Goal: Task Accomplishment & Management: Use online tool/utility

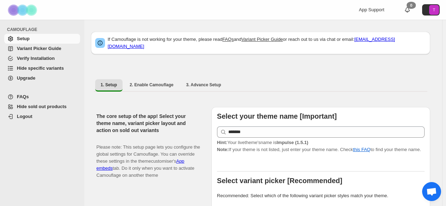
click at [31, 50] on span "Variant Picker Guide" at bounding box center [39, 48] width 44 height 5
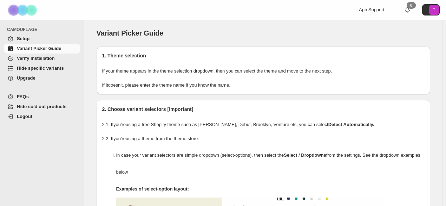
click at [33, 60] on span "Verify Installation" at bounding box center [36, 58] width 38 height 5
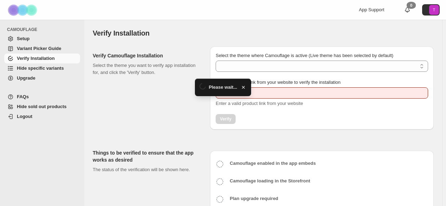
type input "**********"
select select "**********"
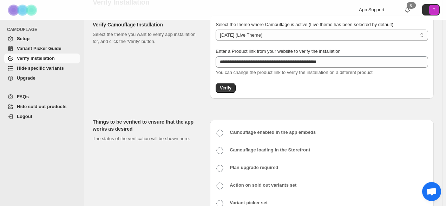
scroll to position [56, 0]
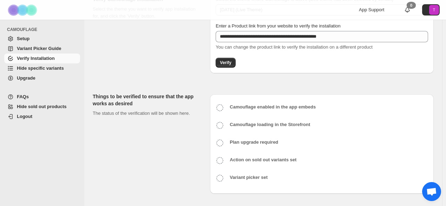
click at [39, 71] on span "Hide specific variants" at bounding box center [48, 68] width 62 height 7
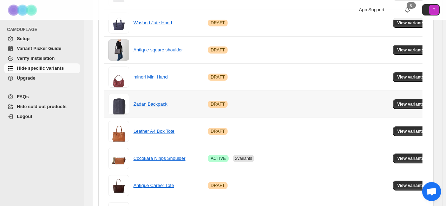
scroll to position [351, 0]
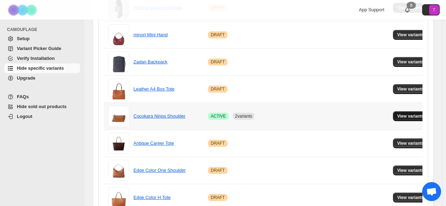
click at [402, 115] on span "View variants" at bounding box center [410, 116] width 27 height 6
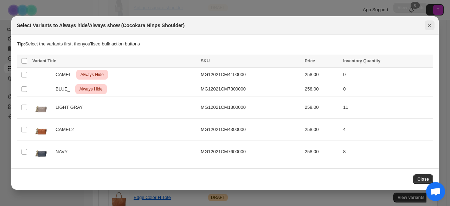
click at [429, 25] on icon "Close" at bounding box center [430, 26] width 4 height 4
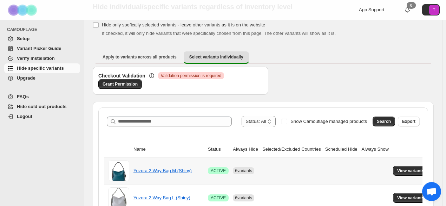
scroll to position [0, 0]
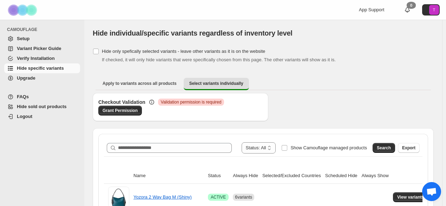
click at [46, 59] on span "Verify Installation" at bounding box center [36, 58] width 38 height 5
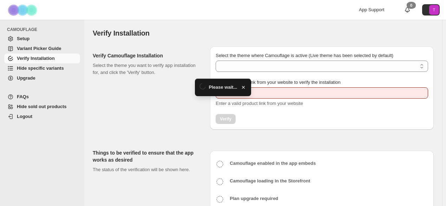
type input "**********"
select select "**********"
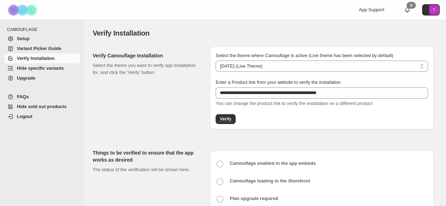
click at [31, 38] on span "Setup" at bounding box center [48, 38] width 62 height 7
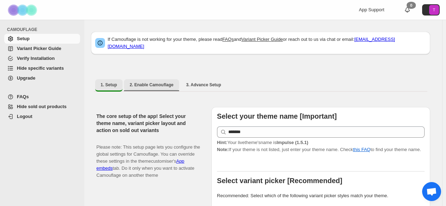
click at [154, 82] on span "2. Enable Camouflage" at bounding box center [152, 85] width 44 height 6
select select "**********"
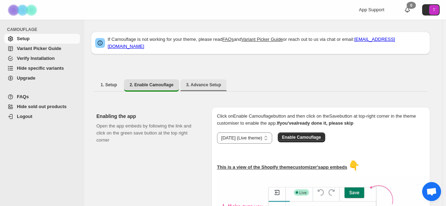
click at [197, 84] on button "3. Advance Setup" at bounding box center [204, 84] width 46 height 11
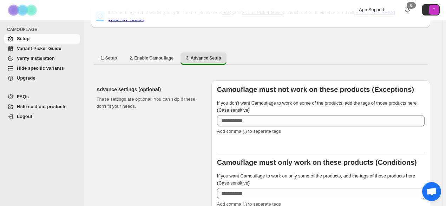
scroll to position [35, 0]
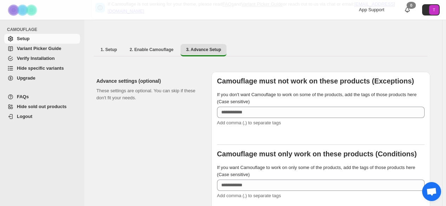
click at [43, 78] on span "Upgrade" at bounding box center [48, 77] width 62 height 7
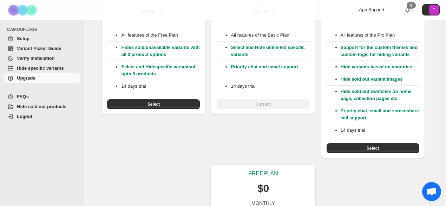
scroll to position [60, 0]
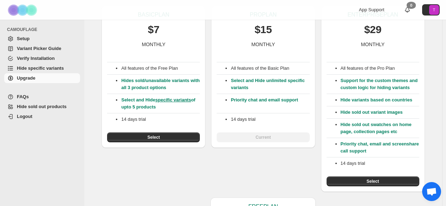
click at [30, 48] on span "Variant Picker Guide" at bounding box center [39, 48] width 44 height 5
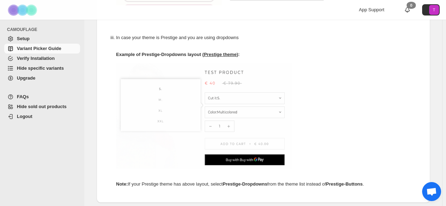
scroll to position [365, 0]
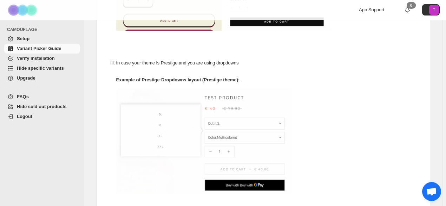
click at [41, 61] on span "Verify Installation" at bounding box center [48, 58] width 62 height 7
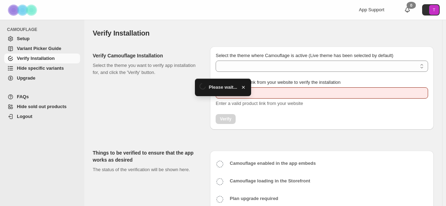
type input "**********"
select select "**********"
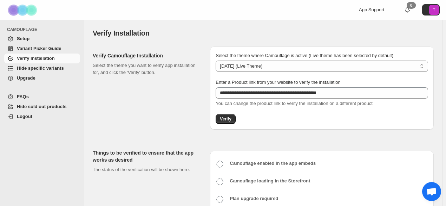
click at [129, 135] on div "**********" at bounding box center [263, 152] width 341 height 223
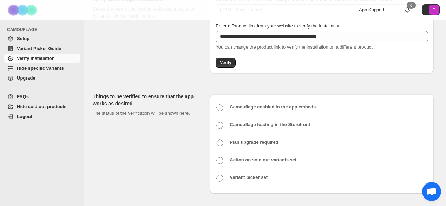
click at [221, 108] on icon at bounding box center [220, 107] width 8 height 8
click at [222, 124] on icon at bounding box center [220, 125] width 8 height 8
click at [220, 143] on icon at bounding box center [220, 142] width 8 height 8
click at [220, 158] on icon at bounding box center [220, 160] width 8 height 8
click at [221, 174] on icon at bounding box center [220, 178] width 8 height 8
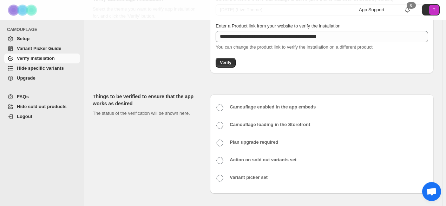
click at [35, 70] on span "Hide specific variants" at bounding box center [40, 67] width 47 height 5
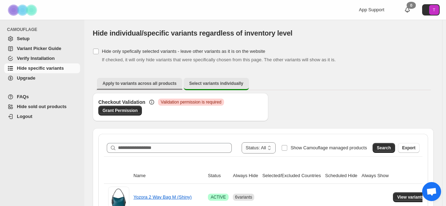
click at [138, 86] on button "Apply to variants across all products" at bounding box center [139, 83] width 85 height 11
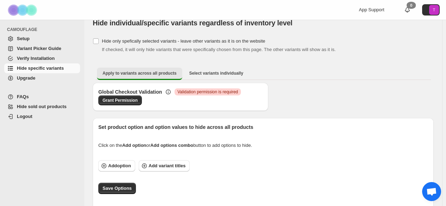
scroll to position [15, 0]
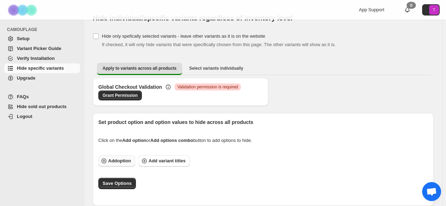
click at [119, 160] on span "Add option" at bounding box center [119, 160] width 23 height 7
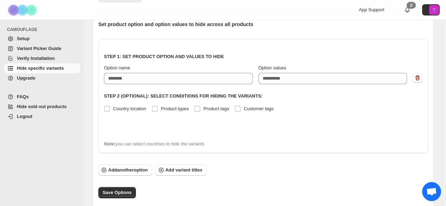
scroll to position [122, 0]
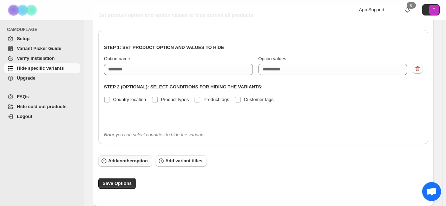
click at [142, 162] on span "Add another option" at bounding box center [128, 160] width 40 height 7
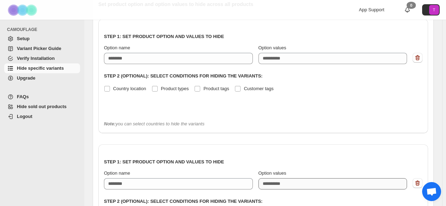
scroll to position [192, 0]
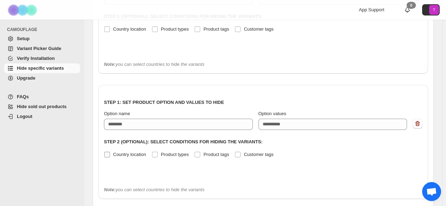
click at [112, 154] on label "Country location" at bounding box center [125, 154] width 42 height 10
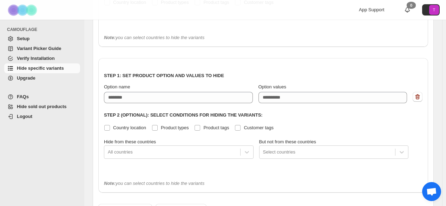
scroll to position [227, 0]
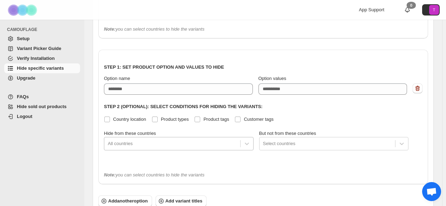
click at [124, 146] on div at bounding box center [172, 143] width 129 height 8
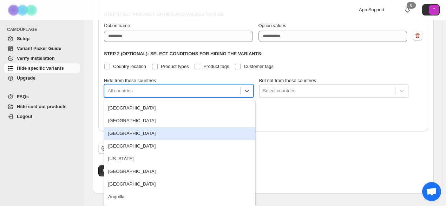
scroll to position [267, 0]
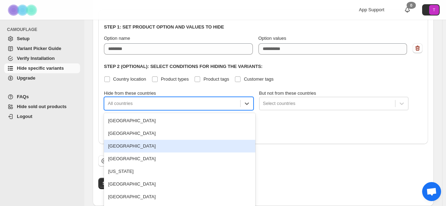
click at [317, 115] on div "Step 1: Set product option and values to hide Option name Option values eg: XLu…" at bounding box center [263, 76] width 330 height 134
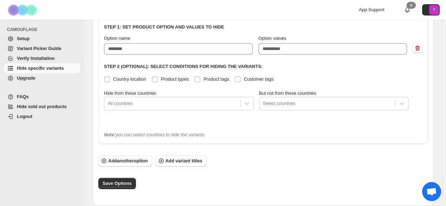
click at [44, 105] on span "Hide sold out products" at bounding box center [42, 106] width 50 height 5
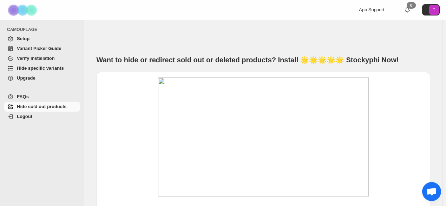
click at [32, 38] on span "Setup" at bounding box center [48, 38] width 62 height 7
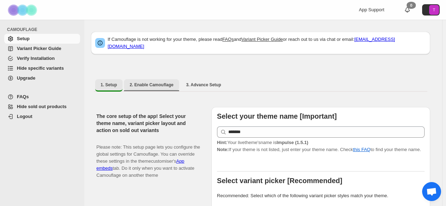
click at [156, 82] on span "2. Enable Camouflage" at bounding box center [152, 85] width 44 height 6
select select "**********"
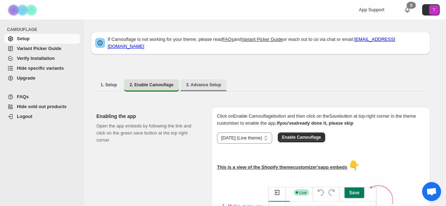
click at [212, 82] on span "3. Advance Setup" at bounding box center [203, 85] width 35 height 6
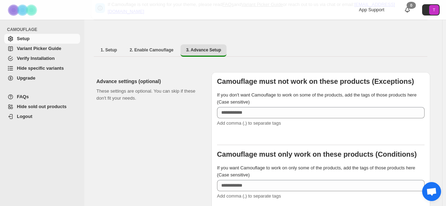
scroll to position [70, 0]
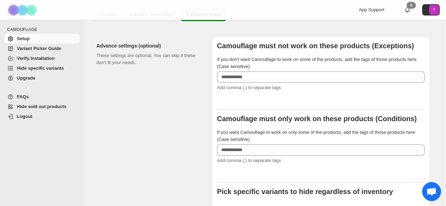
click at [45, 71] on span "Hide specific variants" at bounding box center [48, 68] width 62 height 7
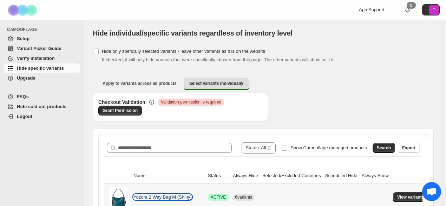
click at [171, 198] on link "Yozora 2 Way Bag M (Shiny)" at bounding box center [163, 196] width 58 height 5
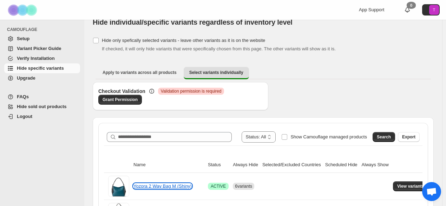
scroll to position [35, 0]
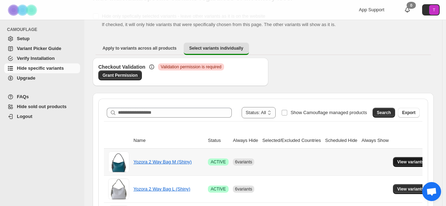
click at [405, 160] on span "View variants" at bounding box center [410, 162] width 27 height 6
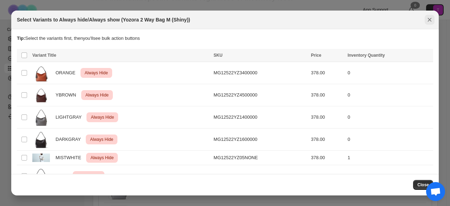
click at [434, 16] on div "Select Variants to Always hide/Always show (Yozora 2 Way Bag M (Shiny))" at bounding box center [224, 20] width 427 height 19
click at [428, 19] on icon "Close" at bounding box center [429, 19] width 7 height 7
